Goal: Task Accomplishment & Management: Manage account settings

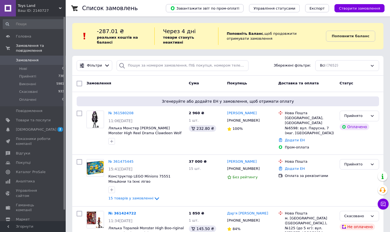
click at [22, 127] on span "[DEMOGRAPHIC_DATA]" at bounding box center [36, 129] width 41 height 5
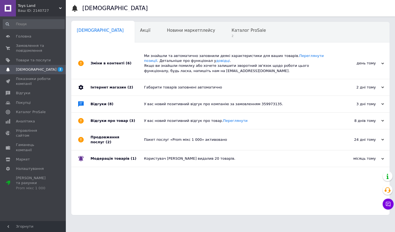
click at [26, 35] on span "Головна" at bounding box center [23, 36] width 15 height 5
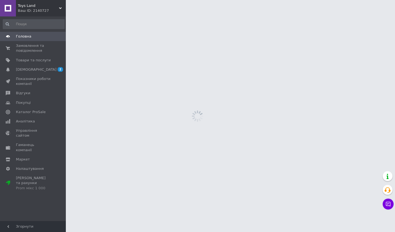
click at [25, 48] on span "Замовлення та повідомлення" at bounding box center [33, 48] width 35 height 10
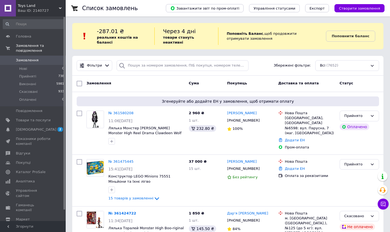
click at [22, 127] on span "[DEMOGRAPHIC_DATA]" at bounding box center [36, 129] width 41 height 5
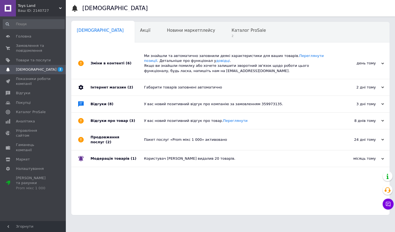
click at [33, 45] on span "Замовлення та повідомлення" at bounding box center [33, 48] width 35 height 10
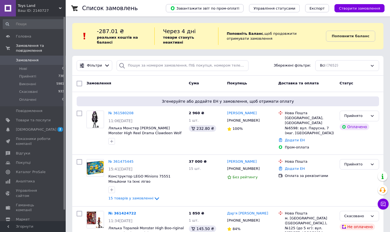
click at [121, 113] on link "№ 361580208" at bounding box center [121, 113] width 25 height 4
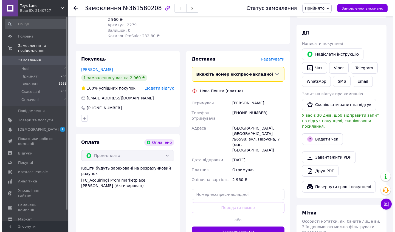
scroll to position [93, 0]
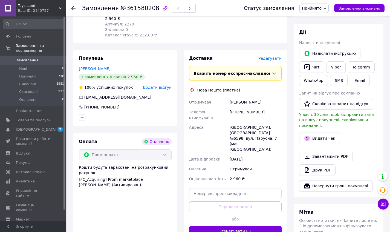
click at [276, 56] on span "Редагувати" at bounding box center [270, 58] width 23 height 4
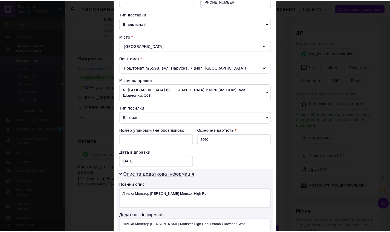
scroll to position [193, 0]
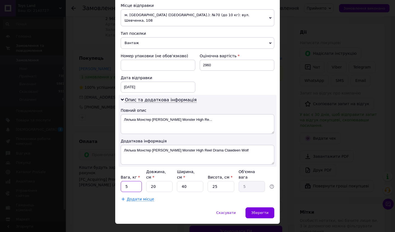
click at [133, 181] on input "5" at bounding box center [131, 186] width 21 height 11
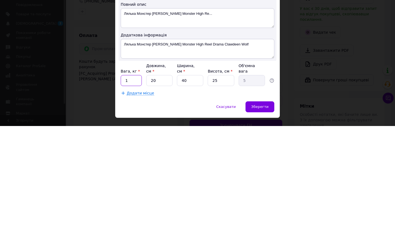
type input "1"
click at [189, 181] on input "40" at bounding box center [190, 186] width 26 height 11
click at [159, 181] on input "20" at bounding box center [159, 186] width 26 height 11
type input "2"
type input "0.5"
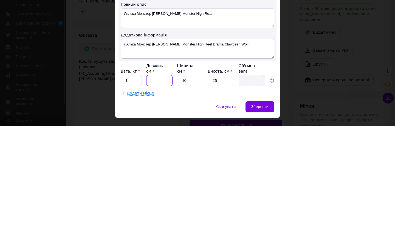
type input "3"
type input "0.75"
type input "35"
type input "8.75"
type input "35"
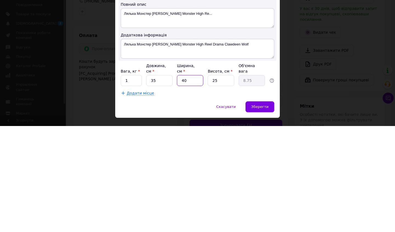
click at [196, 181] on input "40" at bounding box center [190, 186] width 26 height 11
type input "4"
type input "0.88"
type input "2"
type input "0.44"
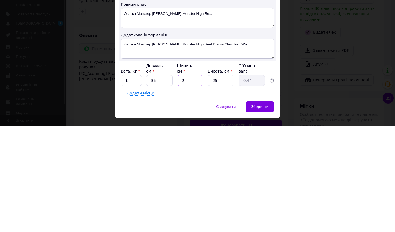
type input "22"
type input "4.81"
type input "22"
click at [227, 181] on input "25" at bounding box center [220, 186] width 26 height 11
type input "2"
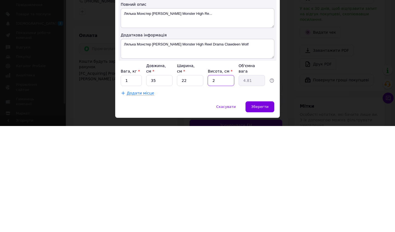
type input "0.39"
type input "1"
type input "0.19"
type input "10"
type input "1.93"
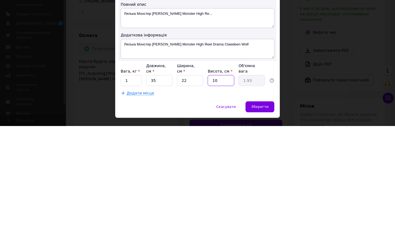
type input "10"
click at [262, 211] on span "Зберегти" at bounding box center [259, 213] width 17 height 4
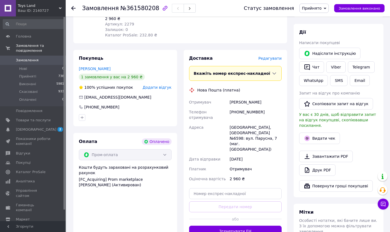
click at [263, 226] on button "Згенерувати ЕН" at bounding box center [235, 231] width 93 height 11
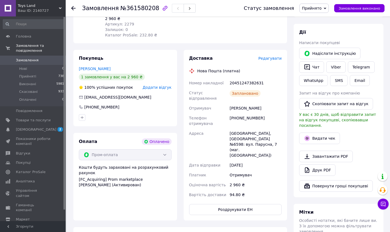
click at [21, 118] on span "Товари та послуги" at bounding box center [33, 120] width 35 height 5
